Goal: Task Accomplishment & Management: Use online tool/utility

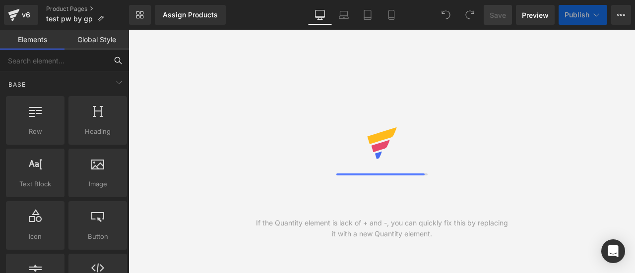
click at [77, 55] on input "text" at bounding box center [53, 61] width 107 height 22
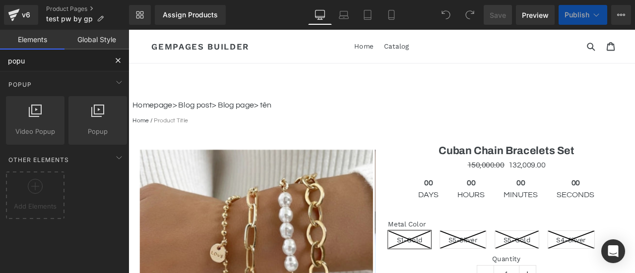
type input "popup"
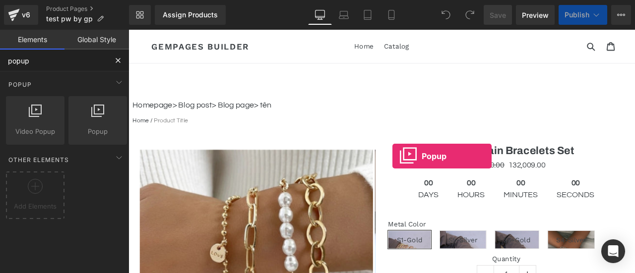
drag, startPoint x: 226, startPoint y: 161, endPoint x: 579, endPoint y: 207, distance: 356.5
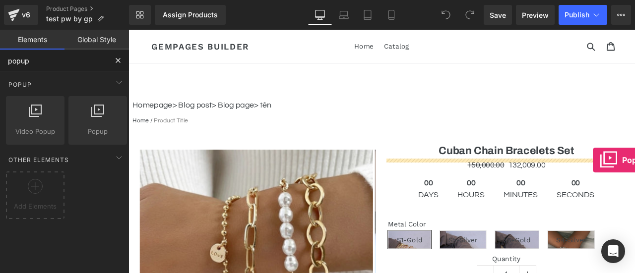
drag, startPoint x: 219, startPoint y: 152, endPoint x: 678, endPoint y: 185, distance: 460.2
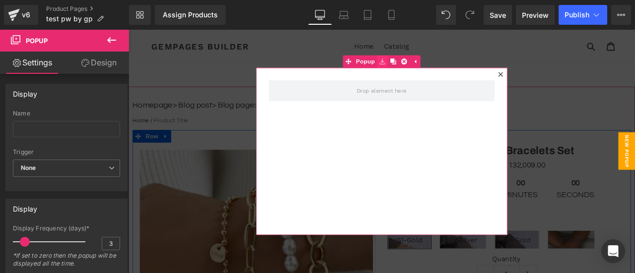
click at [430, 73] on link at bounding box center [429, 67] width 13 height 15
click at [426, 69] on icon at bounding box center [429, 67] width 7 height 7
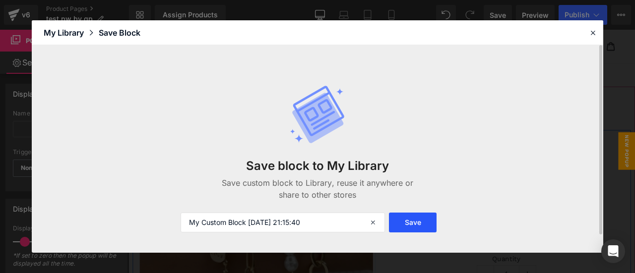
click at [424, 227] on button "Save" at bounding box center [413, 223] width 48 height 20
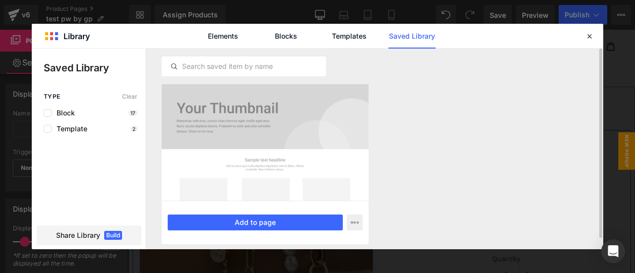
scroll to position [12, 0]
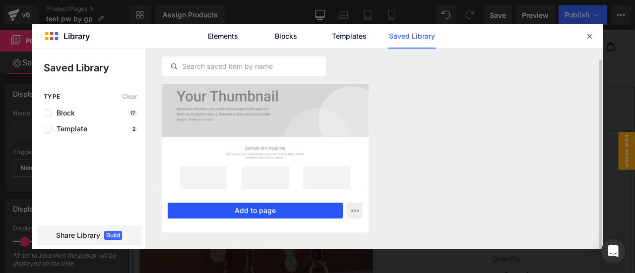
click at [285, 214] on button "Add to page" at bounding box center [255, 211] width 175 height 16
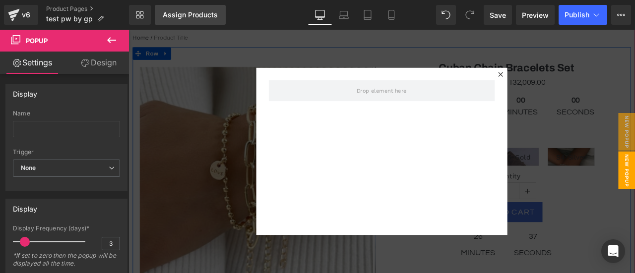
scroll to position [209, 0]
